Goal: Transaction & Acquisition: Purchase product/service

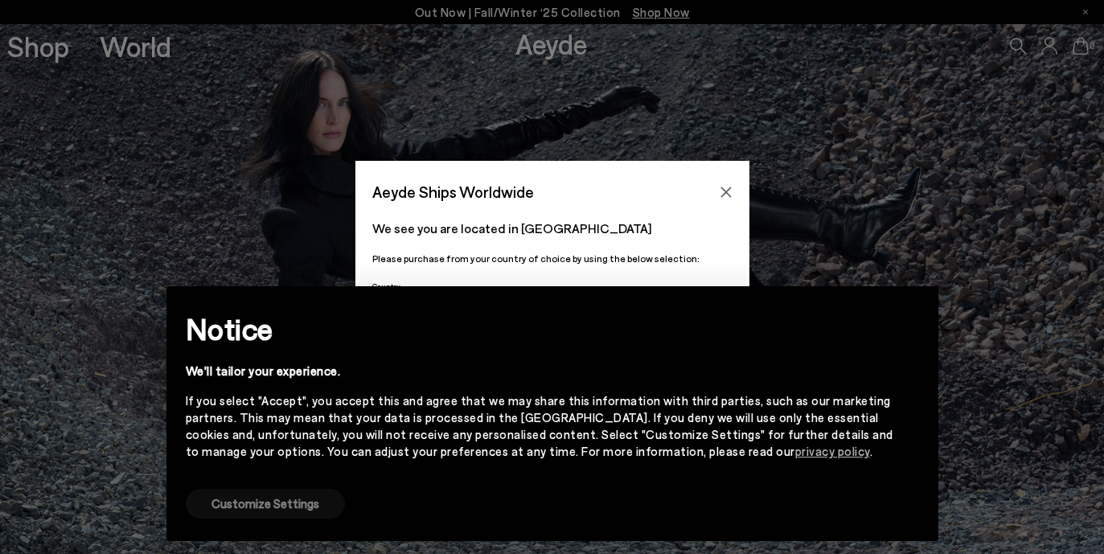
click at [289, 502] on button "Customize Settings" at bounding box center [265, 504] width 159 height 30
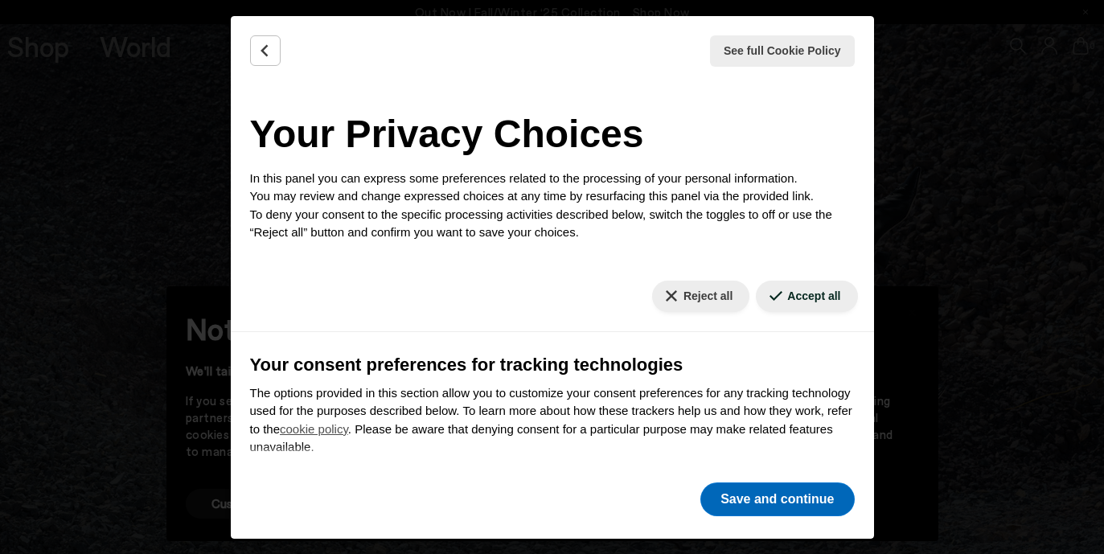
click at [729, 495] on button "Save and continue" at bounding box center [777, 500] width 154 height 34
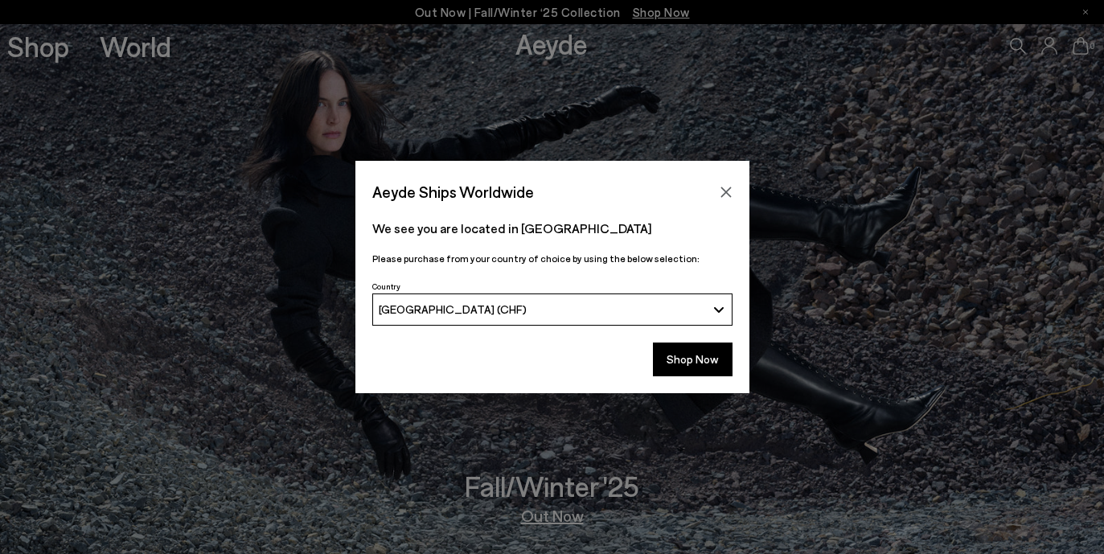
click at [532, 314] on div "[GEOGRAPHIC_DATA] (CHF)" at bounding box center [542, 309] width 327 height 14
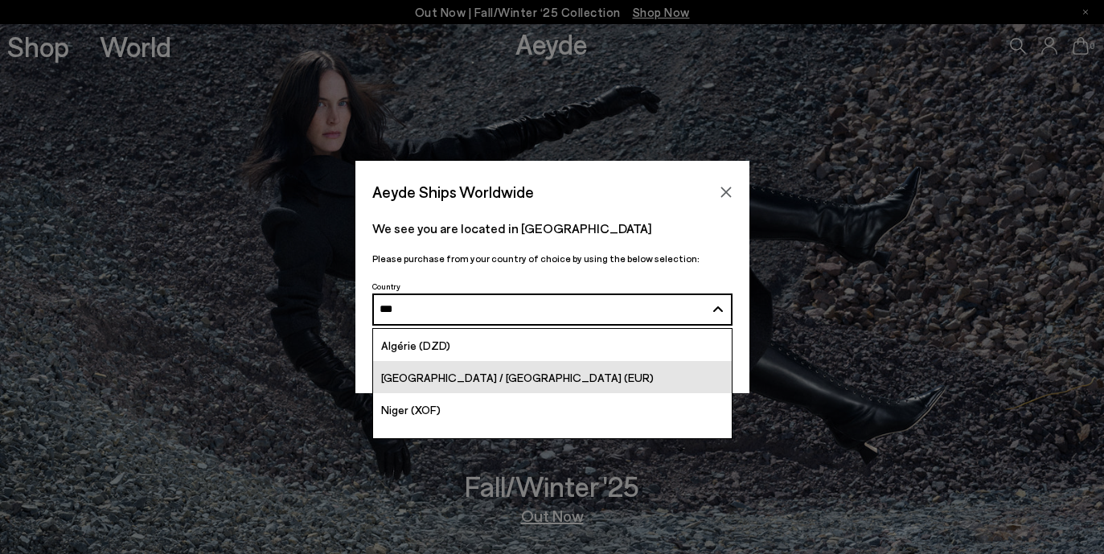
type input "***"
click at [490, 368] on div "[GEOGRAPHIC_DATA] / [GEOGRAPHIC_DATA] (EUR)" at bounding box center [517, 377] width 273 height 18
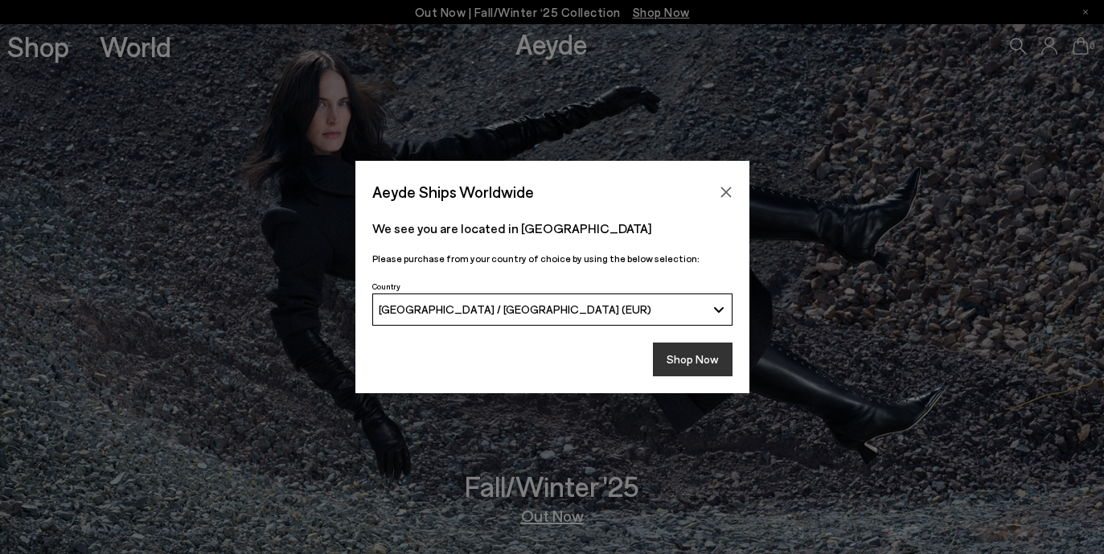
click at [674, 355] on button "Shop Now" at bounding box center [693, 360] width 80 height 34
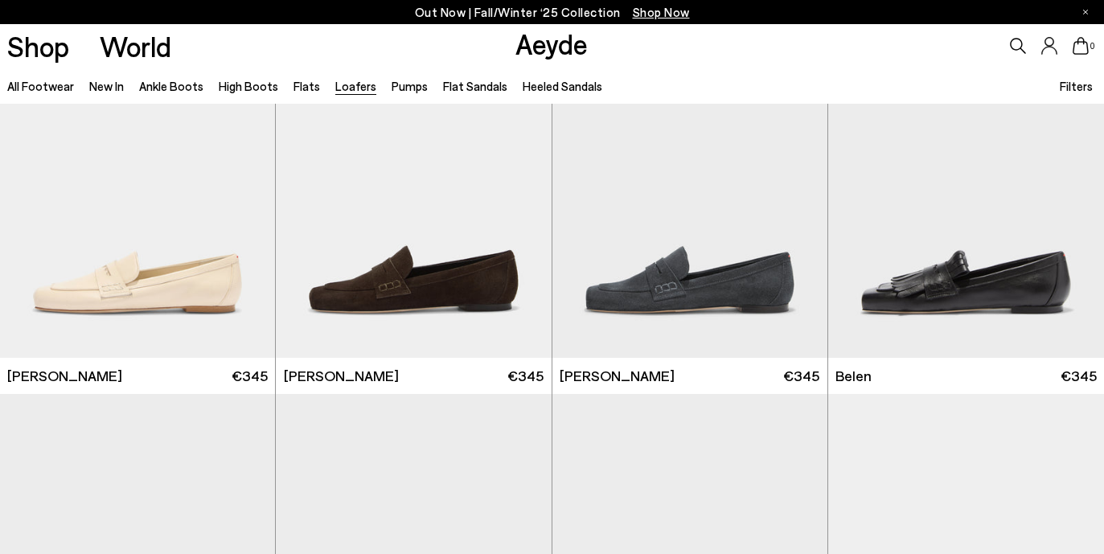
scroll to position [475, 0]
click at [394, 282] on img "1 / 6" at bounding box center [413, 184] width 275 height 346
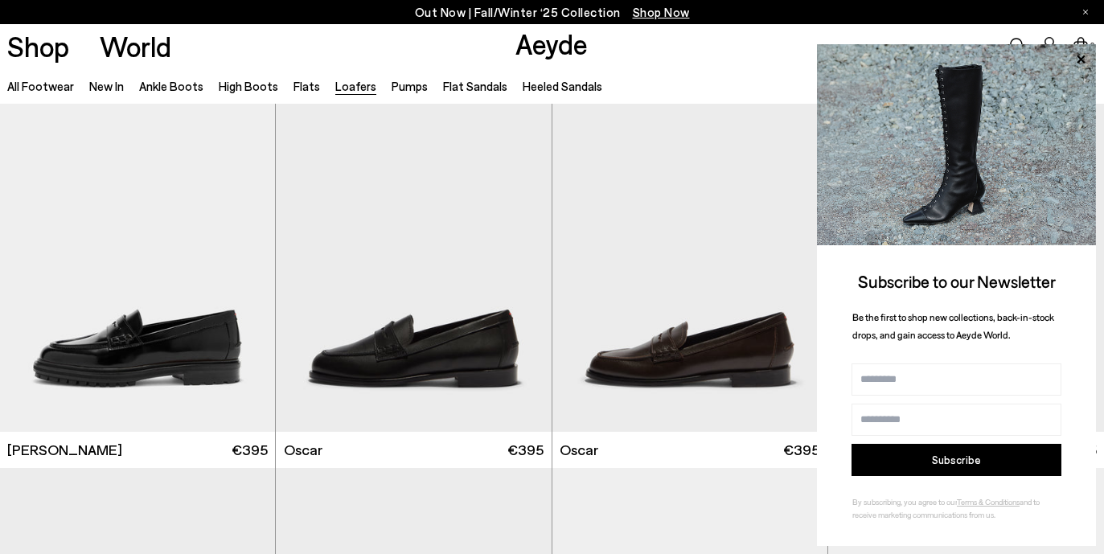
scroll to position [1166, 0]
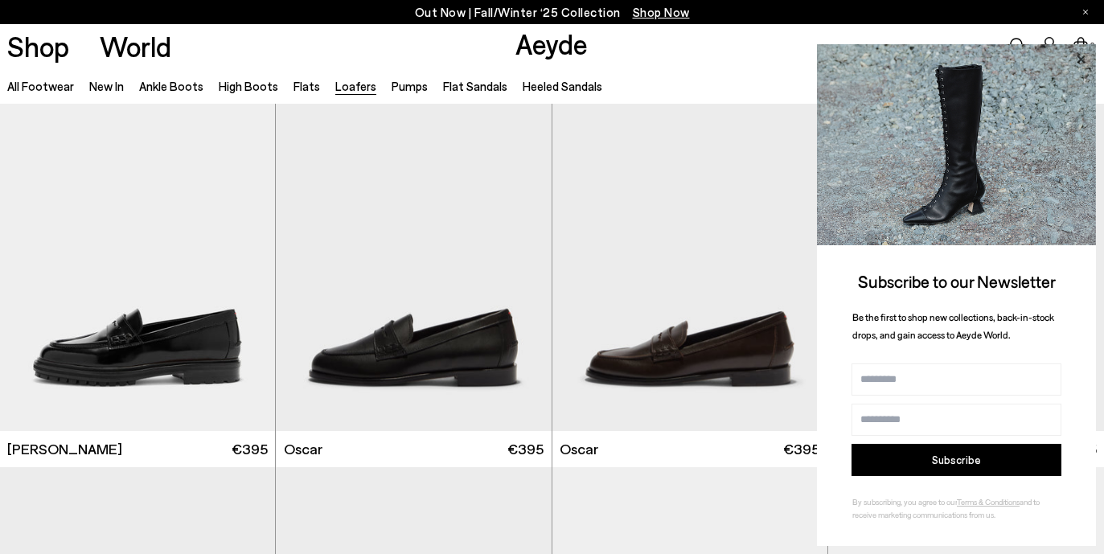
click at [1080, 59] on icon at bounding box center [1081, 59] width 8 height 8
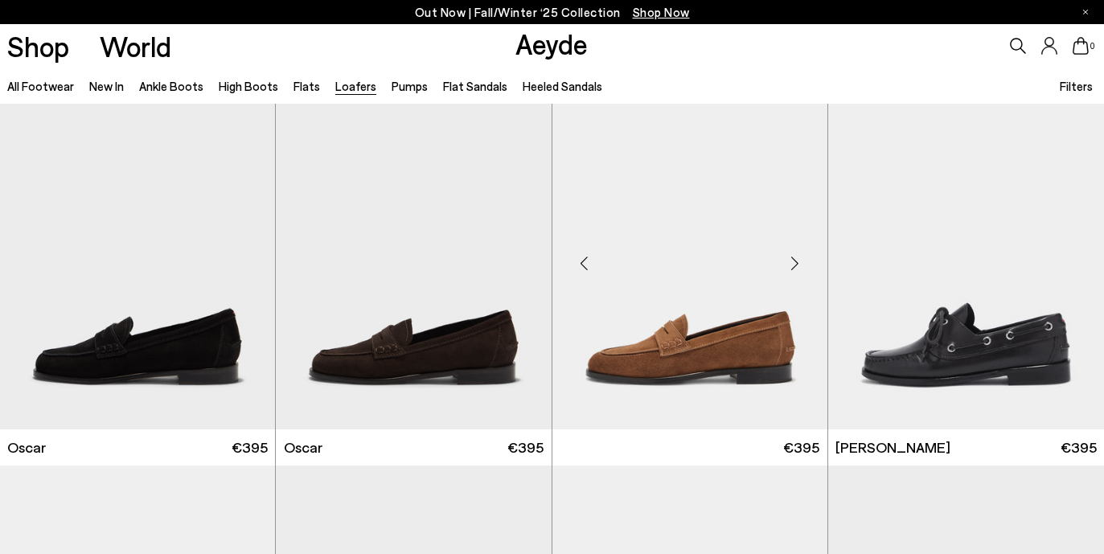
scroll to position [1550, 0]
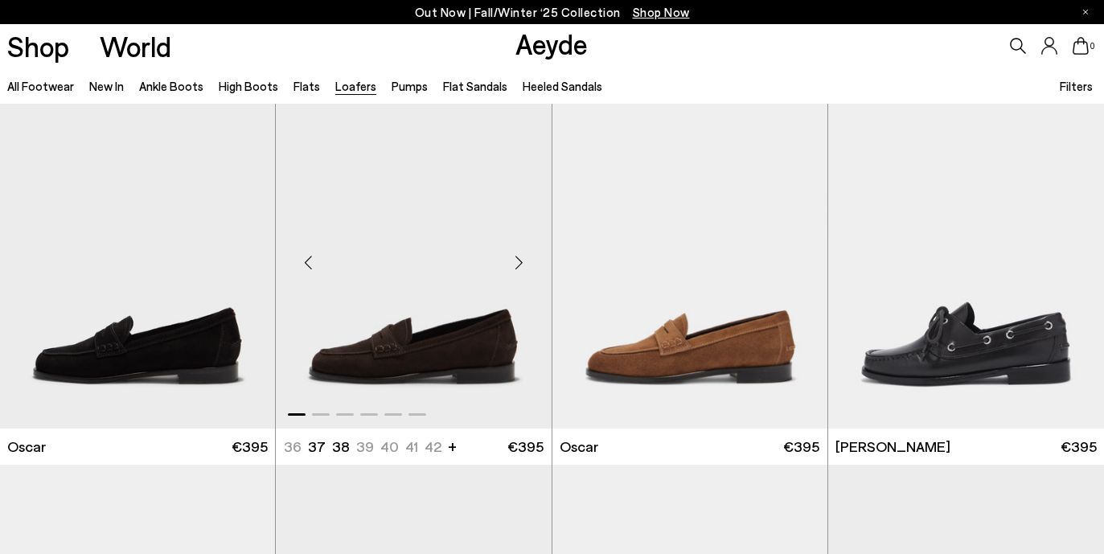
click at [457, 363] on img "1 / 6" at bounding box center [413, 256] width 275 height 346
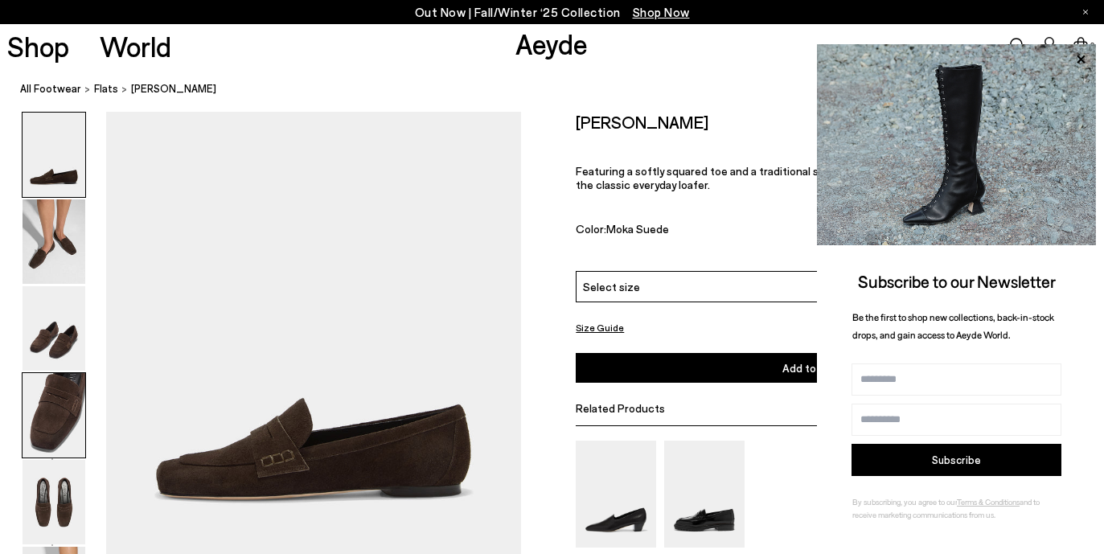
click at [66, 413] on img at bounding box center [54, 415] width 63 height 84
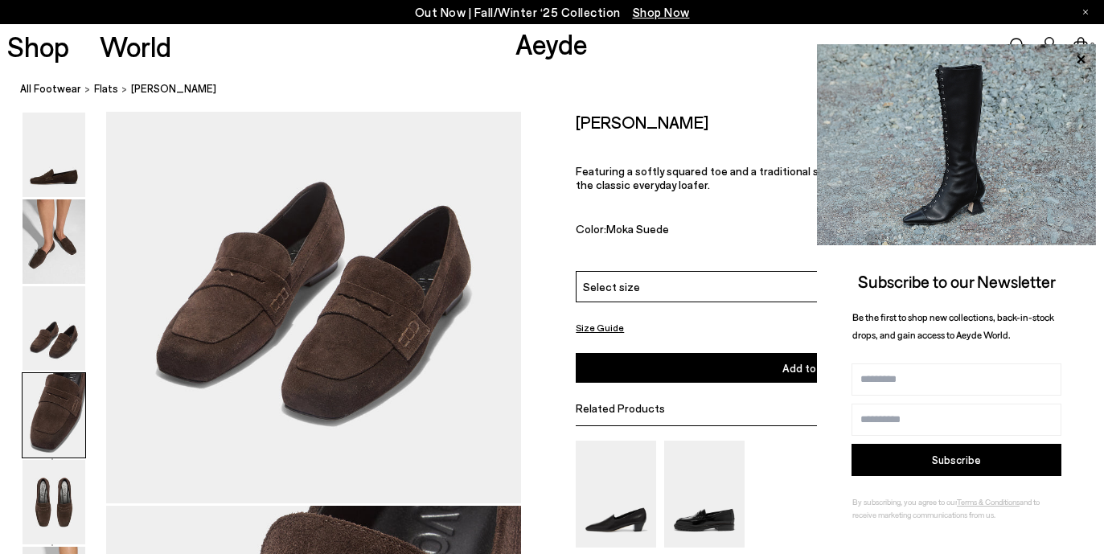
scroll to position [1666, 0]
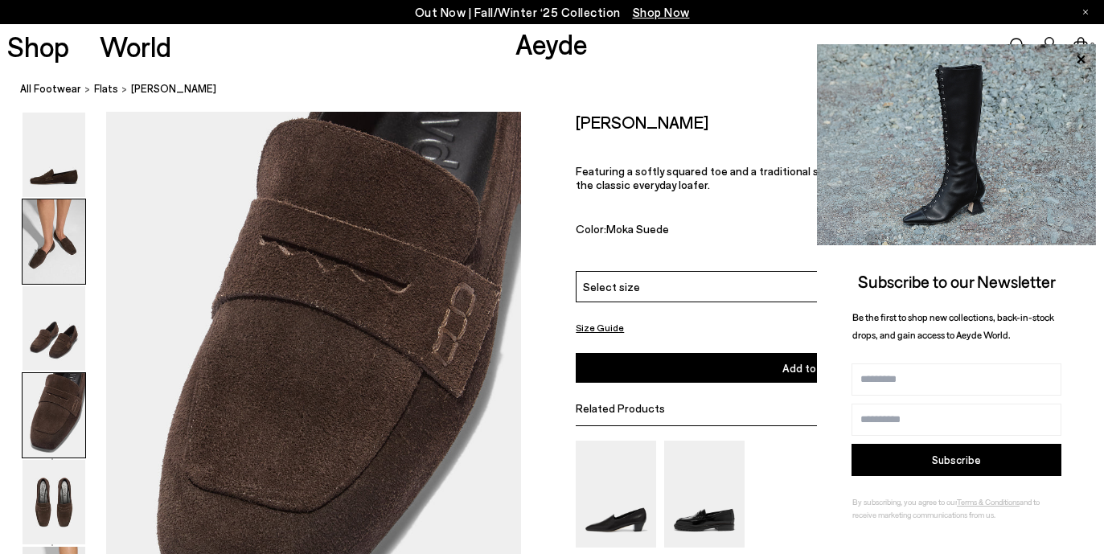
click at [65, 261] on img at bounding box center [54, 241] width 63 height 84
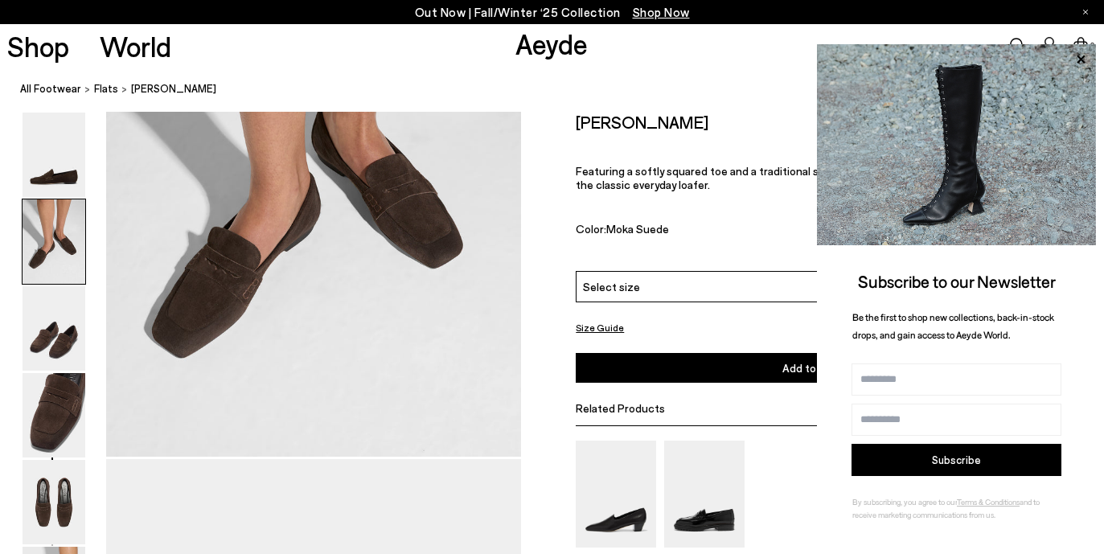
scroll to position [556, 0]
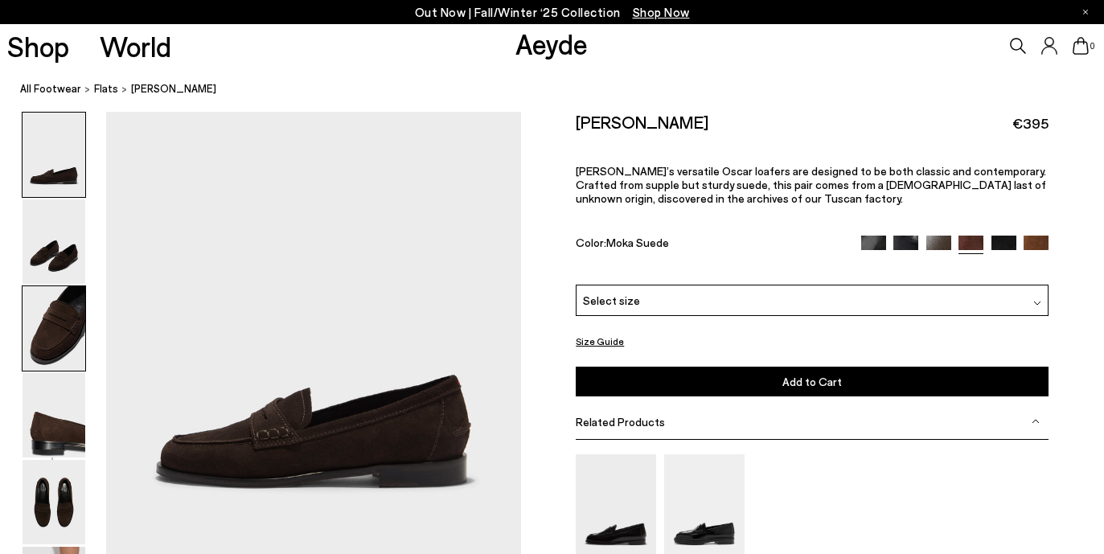
click at [50, 338] on img at bounding box center [54, 328] width 63 height 84
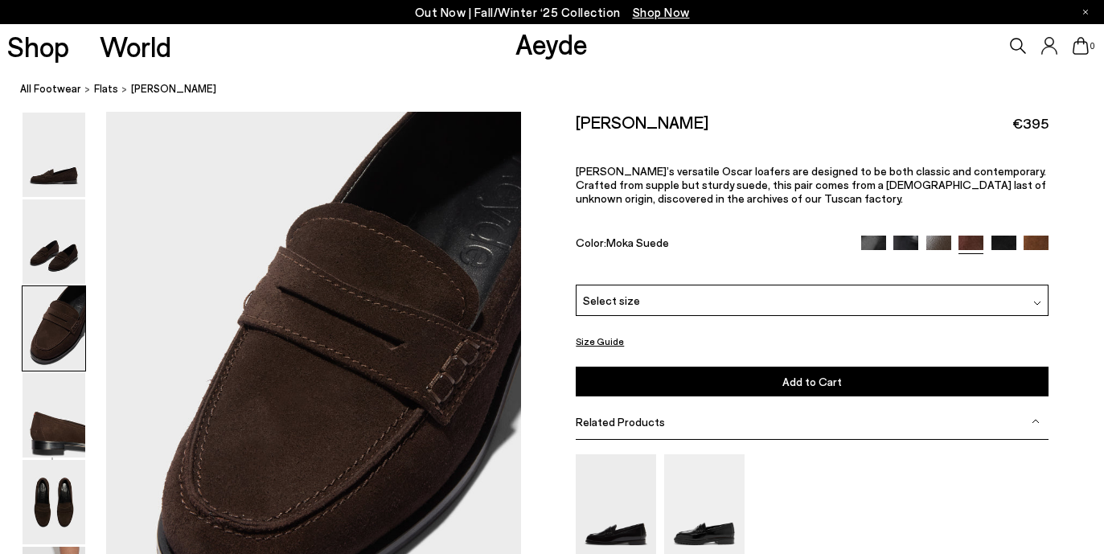
click at [635, 302] on div "Select size" at bounding box center [812, 300] width 473 height 31
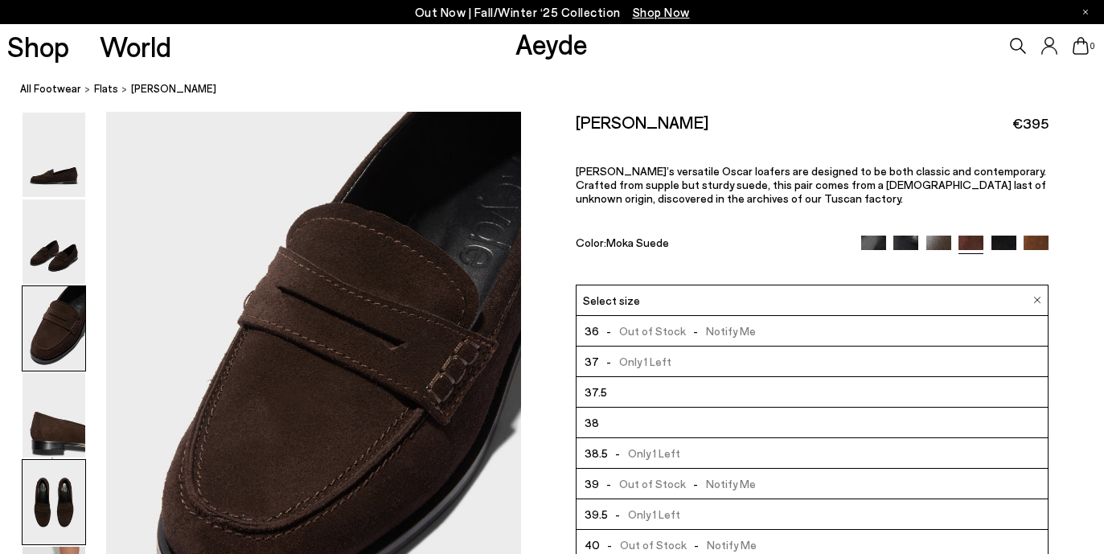
click at [57, 510] on img at bounding box center [54, 502] width 63 height 84
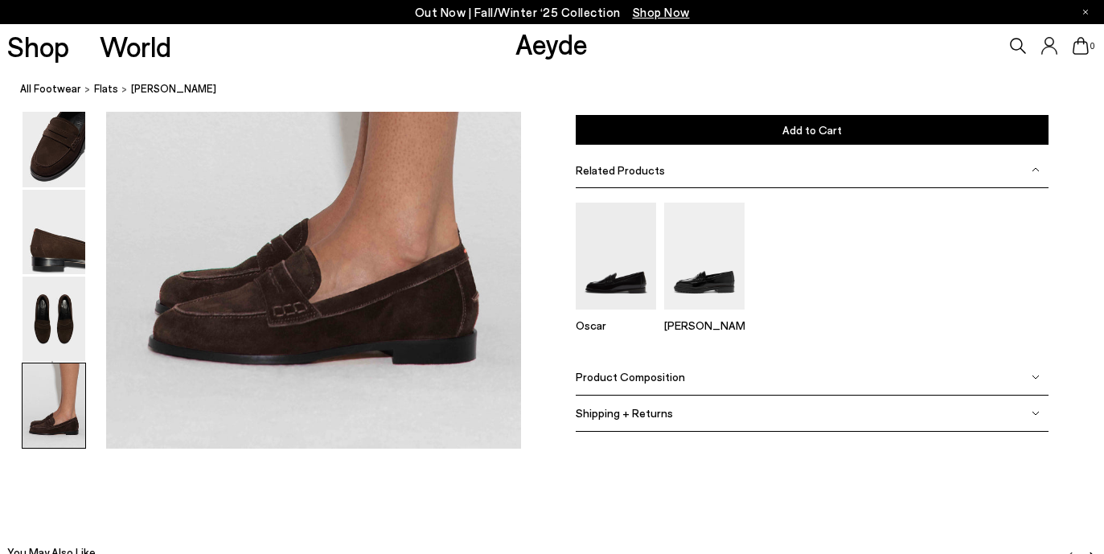
scroll to position [2886, 0]
